Goal: Task Accomplishment & Management: Use online tool/utility

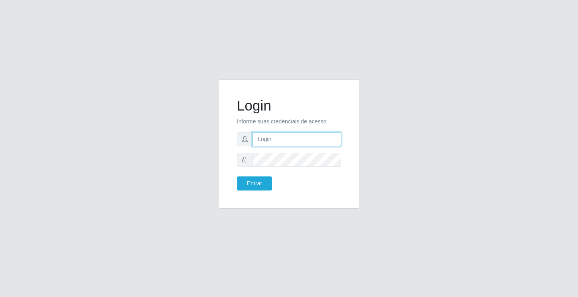
click at [316, 141] on input "text" at bounding box center [297, 139] width 89 height 14
type input "[PERSON_NAME]"
click at [237, 176] on button "Entrar" at bounding box center [254, 183] width 35 height 14
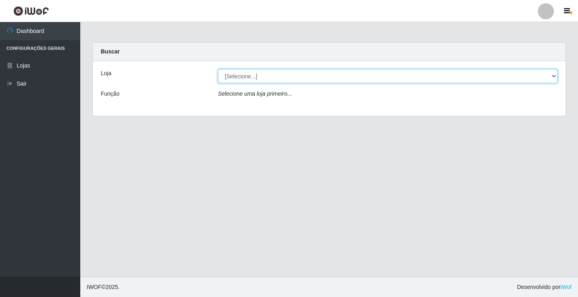
drag, startPoint x: 299, startPoint y: 74, endPoint x: 303, endPoint y: 82, distance: 8.4
click at [299, 74] on select "[Selecione...] Ideal - Conceição" at bounding box center [388, 76] width 340 height 14
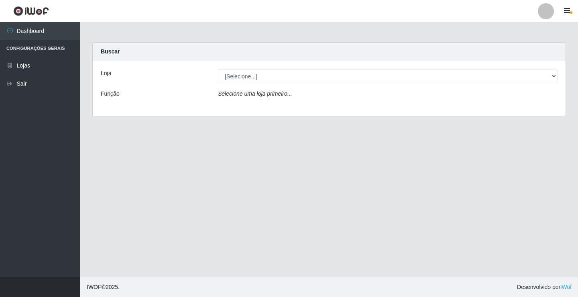
click at [307, 107] on div "Loja [Selecione...] Ideal - Conceição Função Selecione uma loja primeiro..." at bounding box center [329, 88] width 473 height 55
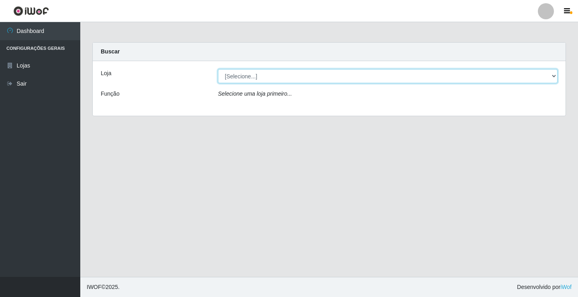
click at [294, 72] on select "[Selecione...] Ideal - Conceição" at bounding box center [388, 76] width 340 height 14
select select "231"
click at [218, 69] on select "[Selecione...] Ideal - Conceição" at bounding box center [388, 76] width 340 height 14
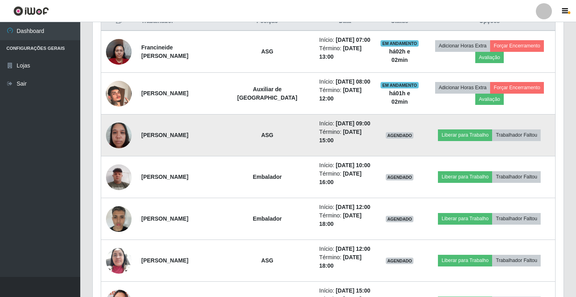
scroll to position [281, 0]
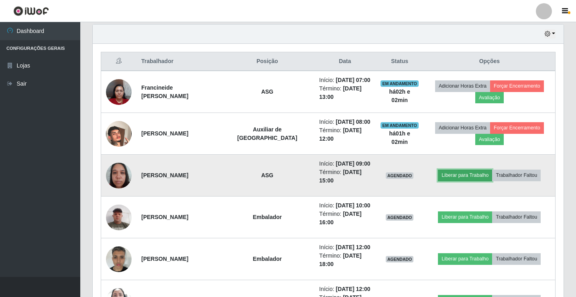
click at [458, 174] on button "Liberar para Trabalho" at bounding box center [465, 175] width 54 height 11
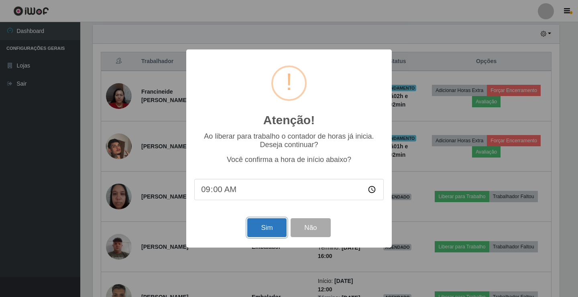
click at [266, 225] on button "Sim" at bounding box center [266, 227] width 39 height 19
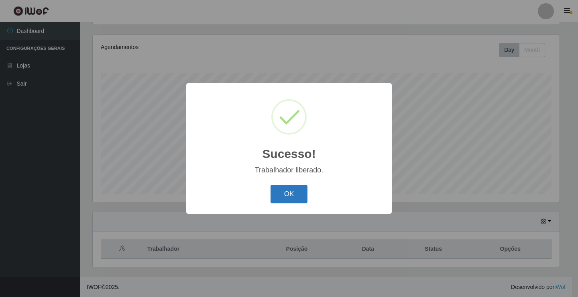
click at [292, 194] on button "OK" at bounding box center [289, 194] width 37 height 19
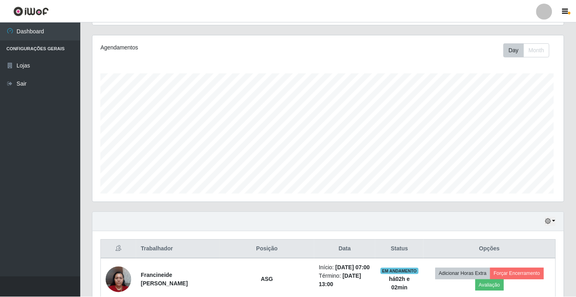
scroll to position [167, 471]
click at [542, 13] on div at bounding box center [544, 11] width 16 height 16
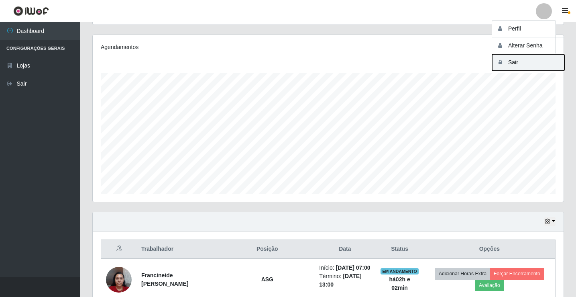
click at [545, 67] on button "Sair" at bounding box center [528, 62] width 72 height 16
